Goal: Browse casually: Explore the website without a specific task or goal

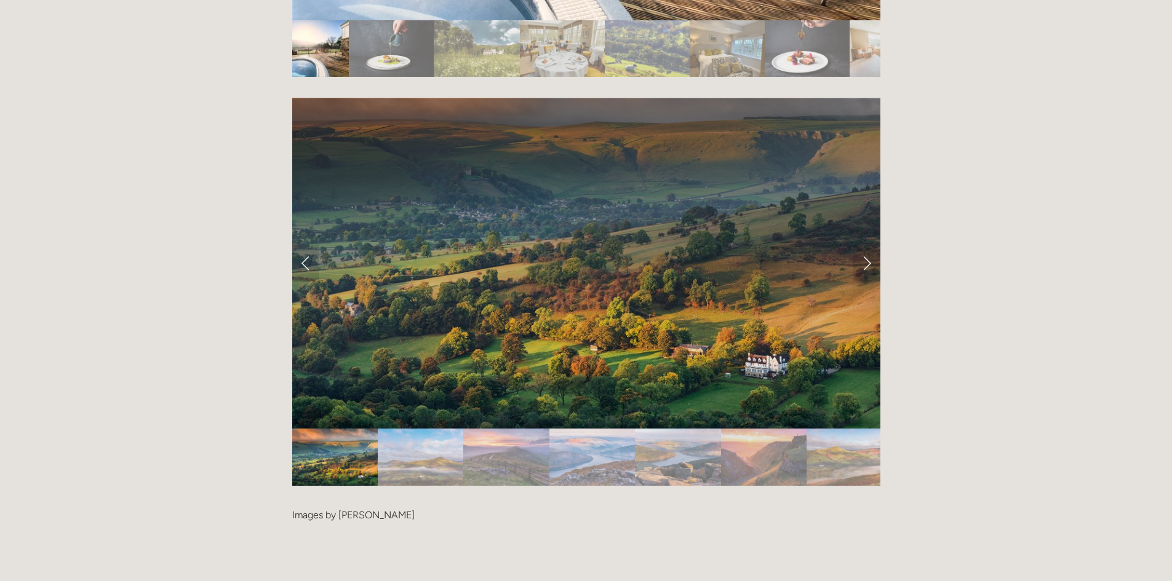
scroll to position [2523, 0]
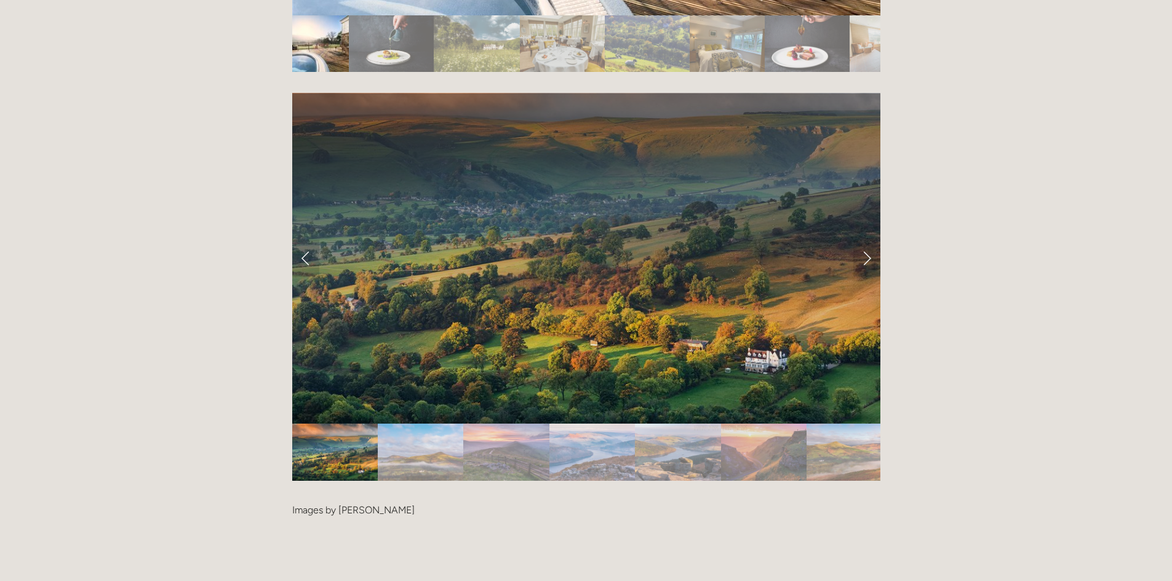
click at [404, 424] on img "Slide 2" at bounding box center [420, 452] width 85 height 57
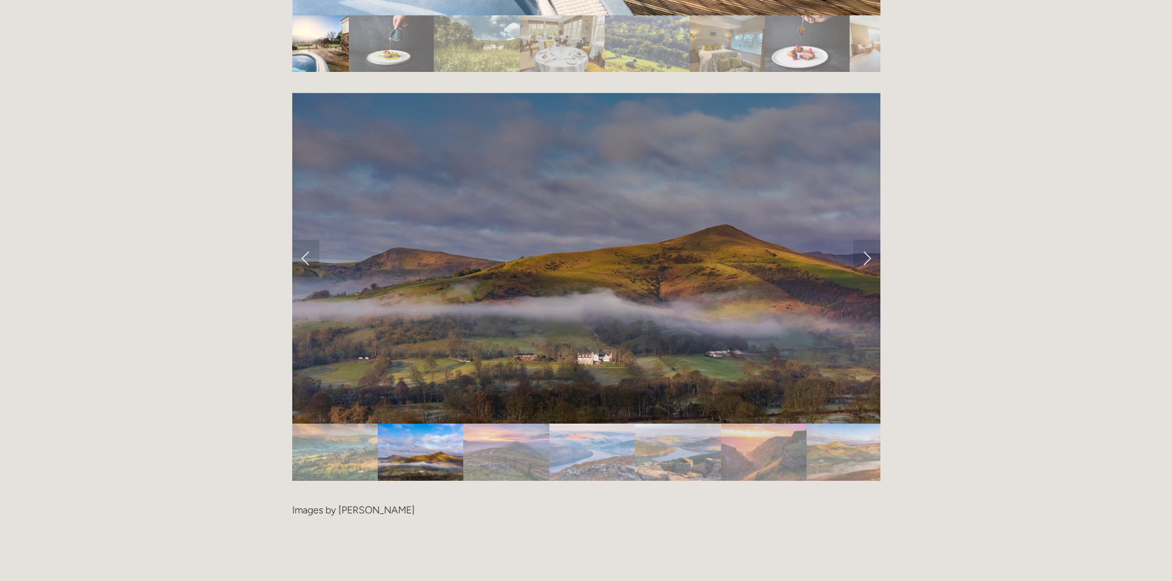
click at [506, 424] on img "Slide 3" at bounding box center [505, 452] width 85 height 57
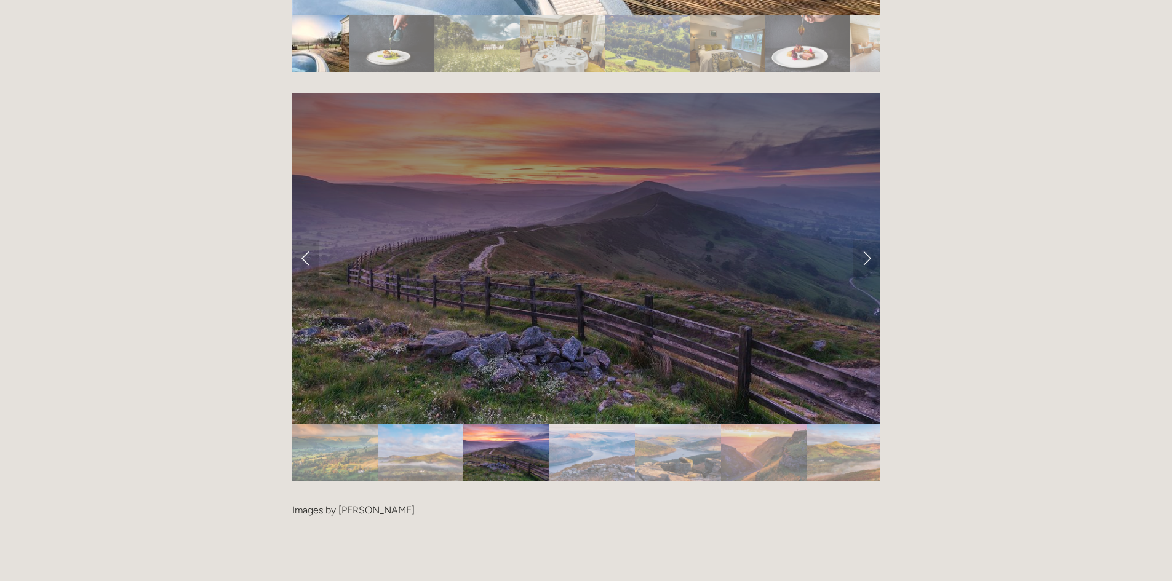
click at [590, 424] on img "Slide 4" at bounding box center [592, 452] width 86 height 57
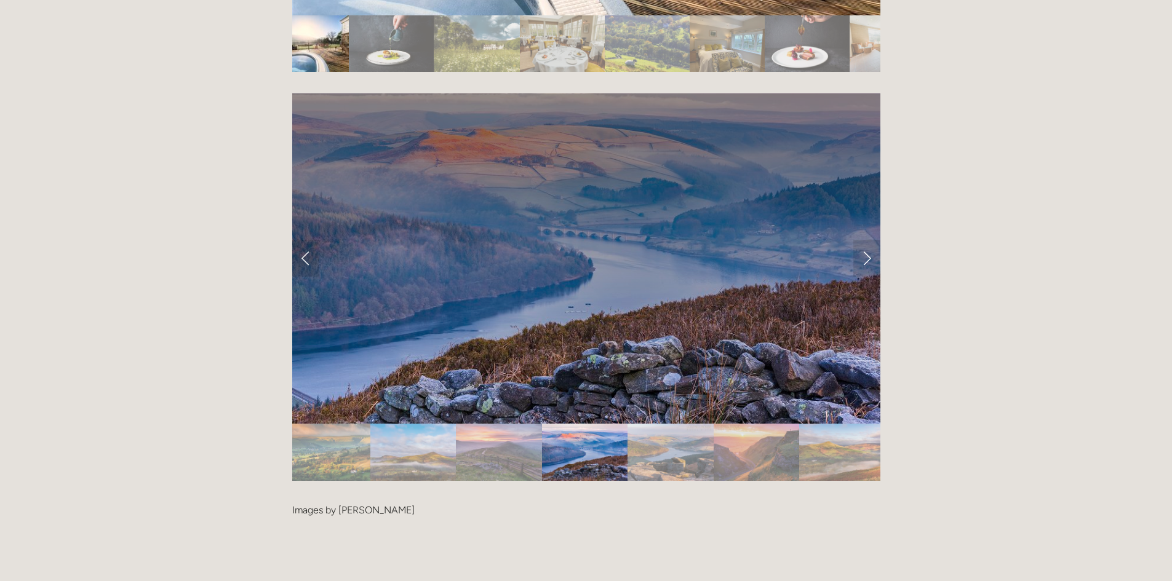
click at [682, 424] on img "Slide 5" at bounding box center [670, 452] width 86 height 57
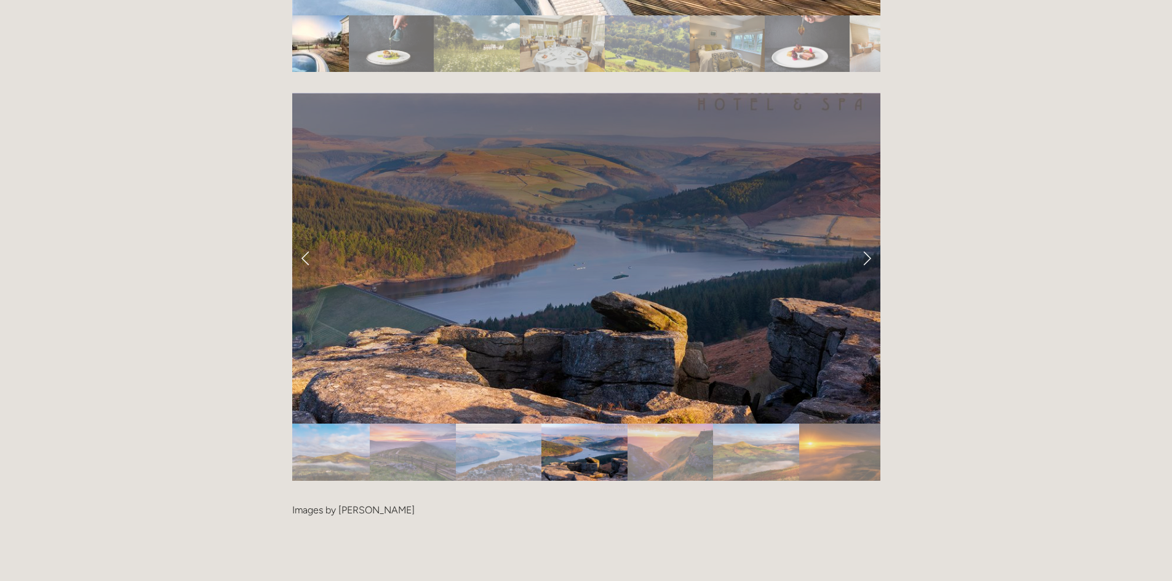
click at [695, 424] on img "Slide 6" at bounding box center [669, 452] width 85 height 57
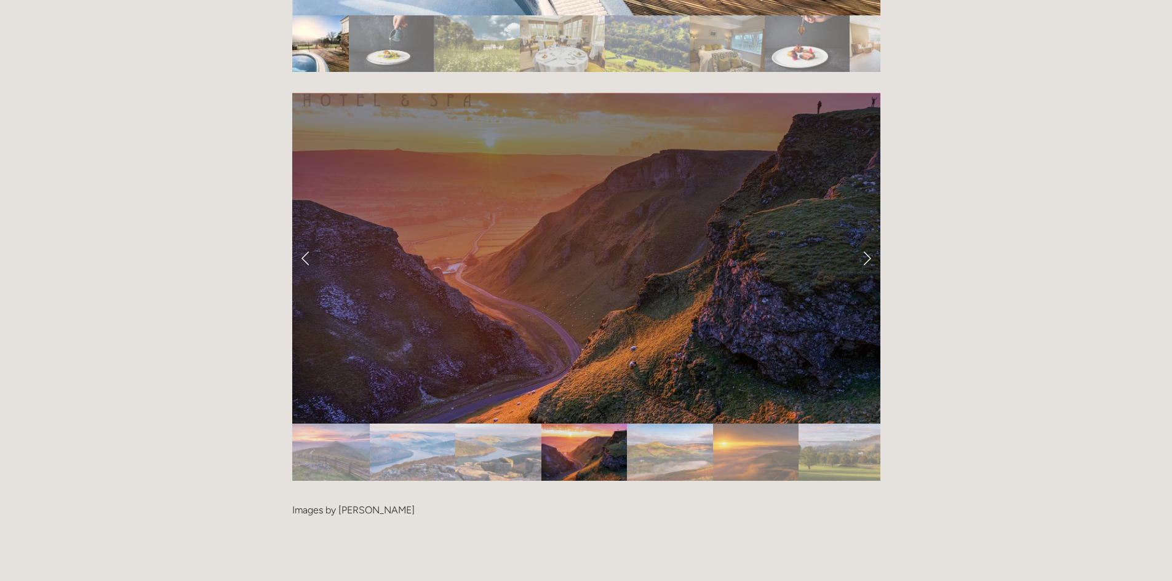
click at [643, 424] on img "Slide 7" at bounding box center [669, 452] width 85 height 57
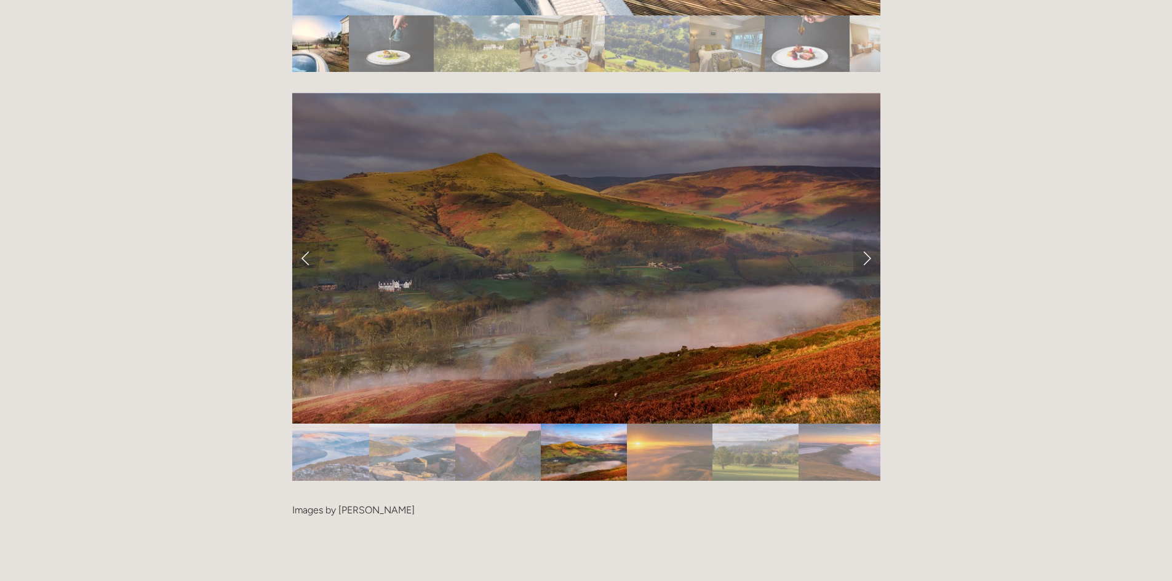
click at [669, 424] on img "Slide 8" at bounding box center [669, 452] width 85 height 57
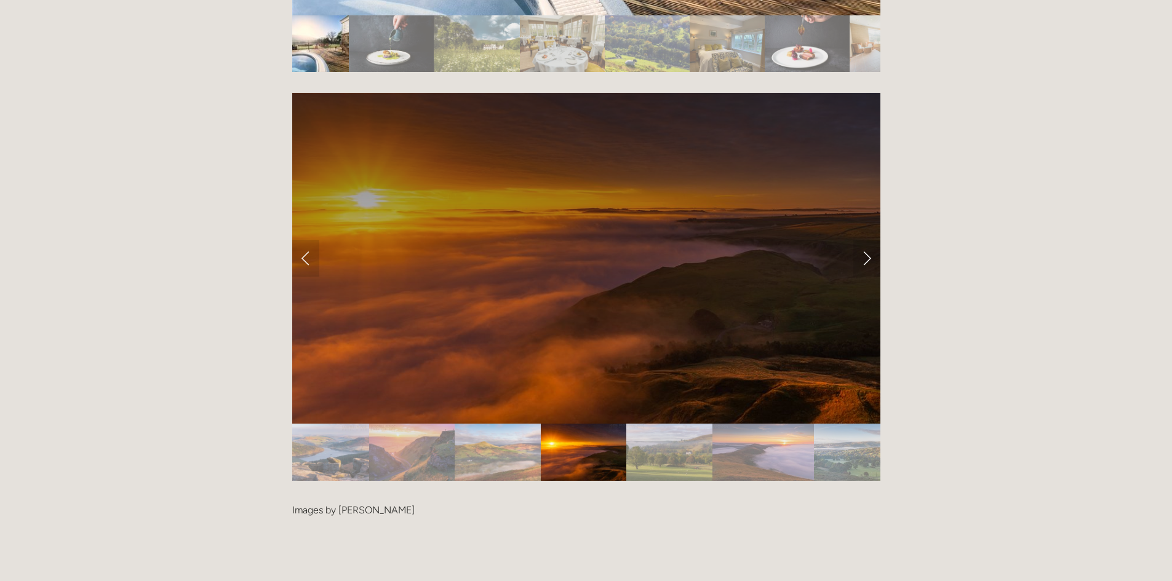
click at [669, 424] on img "Slide 9" at bounding box center [668, 452] width 85 height 57
